Goal: Information Seeking & Learning: Learn about a topic

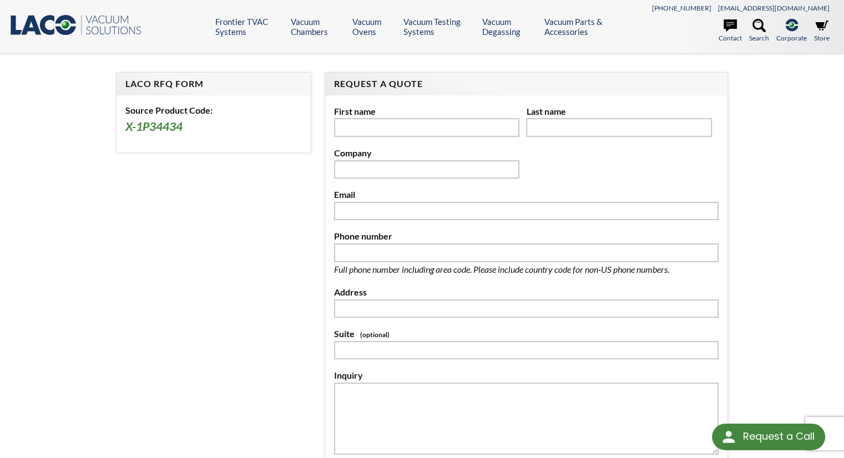
select select "Language Translate Widget"
click at [160, 129] on h3 "X-1P34434" at bounding box center [213, 127] width 176 height 16
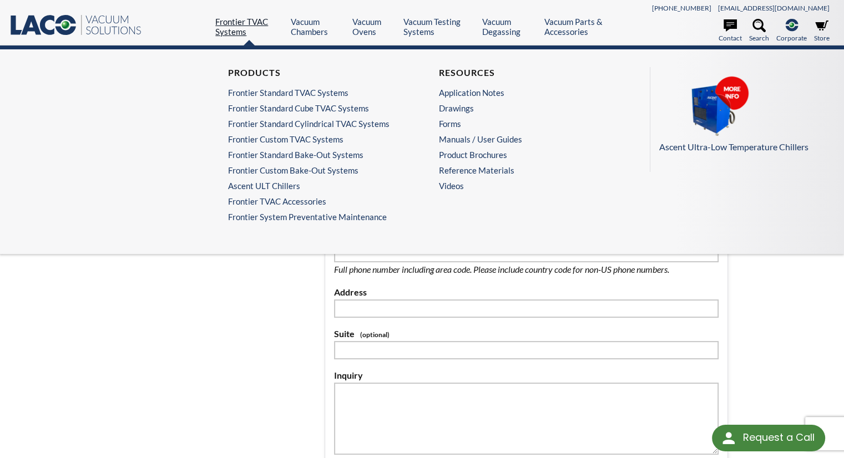
click at [250, 24] on link "Frontier TVAC Systems" at bounding box center [248, 27] width 67 height 20
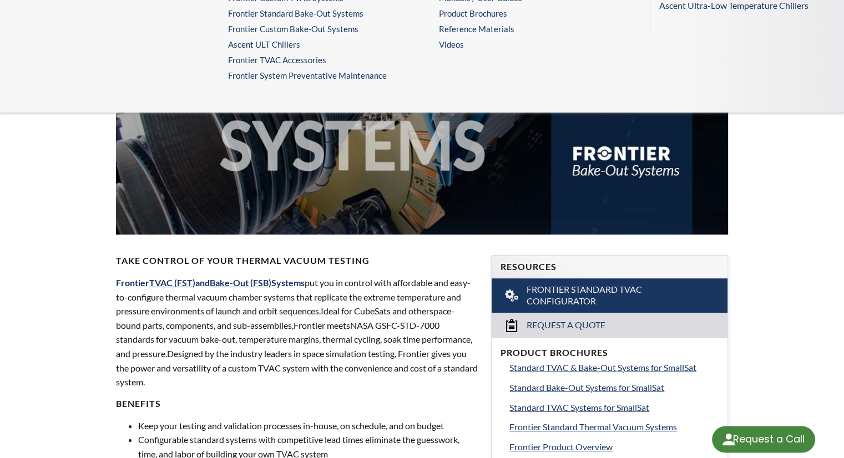
select select "Language Translate Widget"
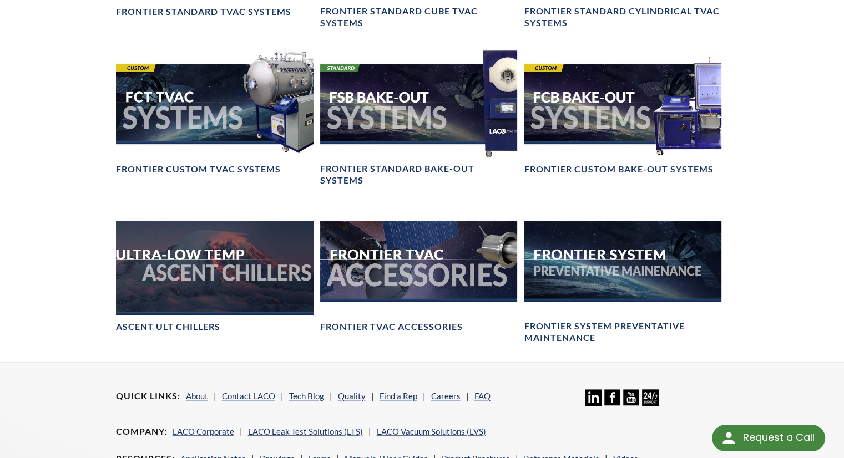
scroll to position [776, 0]
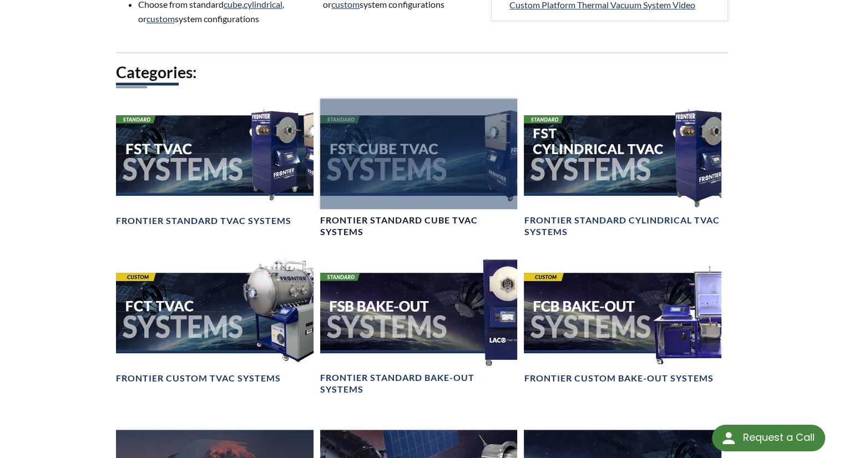
click at [399, 163] on div at bounding box center [418, 154] width 197 height 111
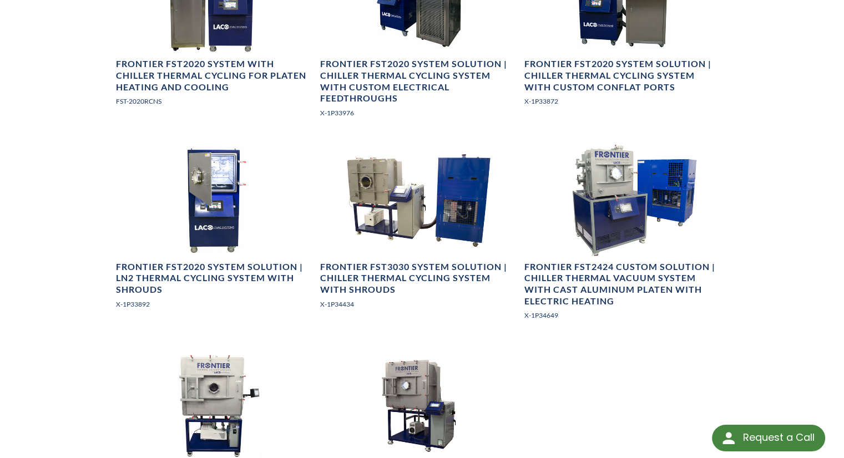
scroll to position [943, 0]
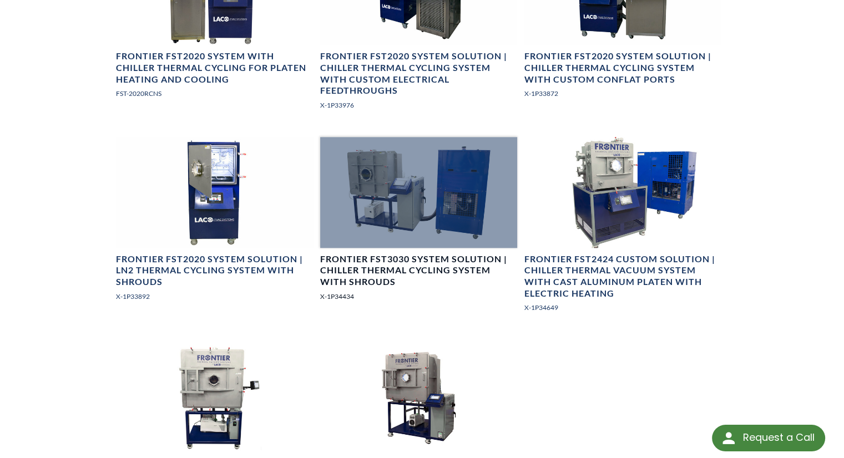
click at [444, 248] on div at bounding box center [418, 192] width 197 height 111
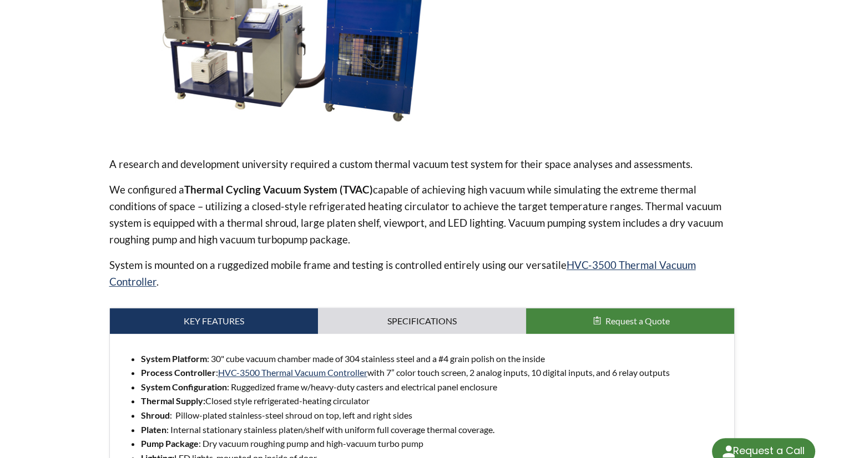
select select "Language Translate Widget"
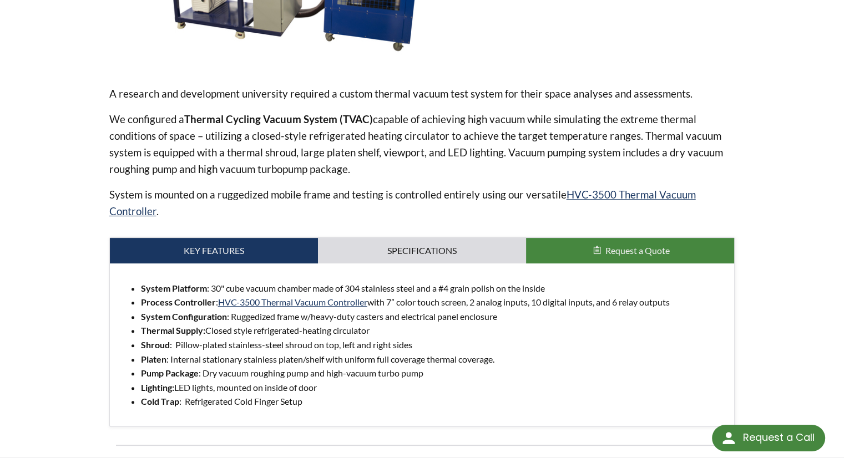
scroll to position [499, 0]
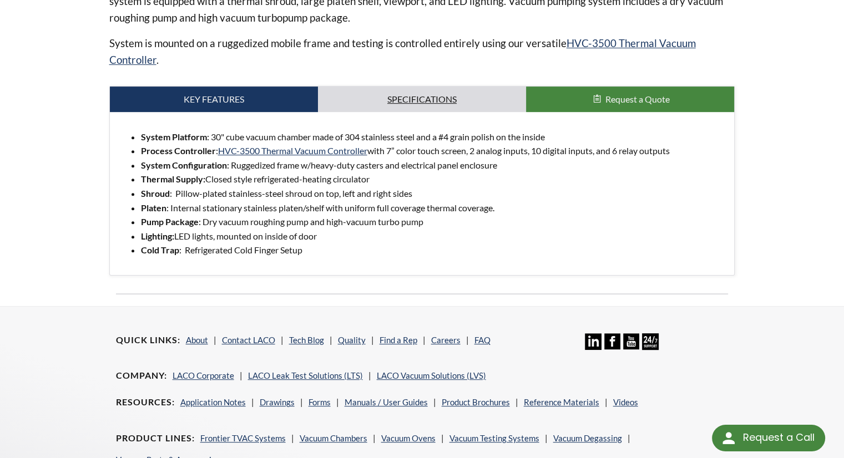
click at [410, 94] on link "Specifications" at bounding box center [422, 100] width 208 height 26
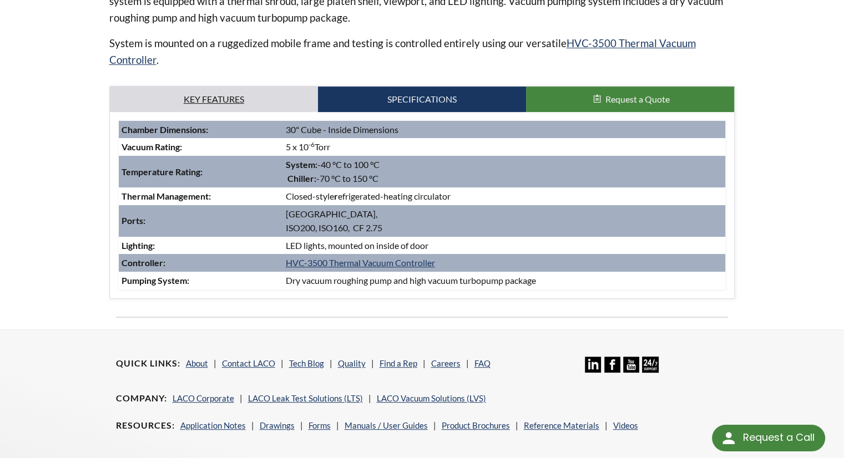
click at [222, 100] on link "Key Features" at bounding box center [214, 100] width 208 height 26
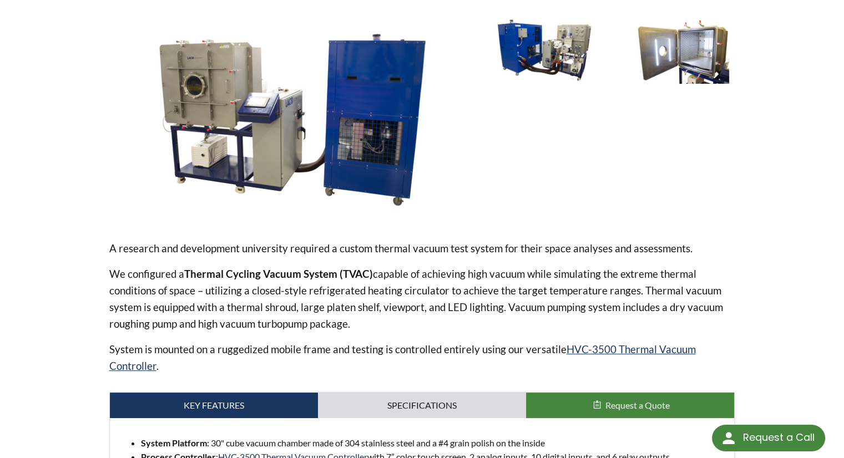
scroll to position [222, 0]
